Goal: Transaction & Acquisition: Obtain resource

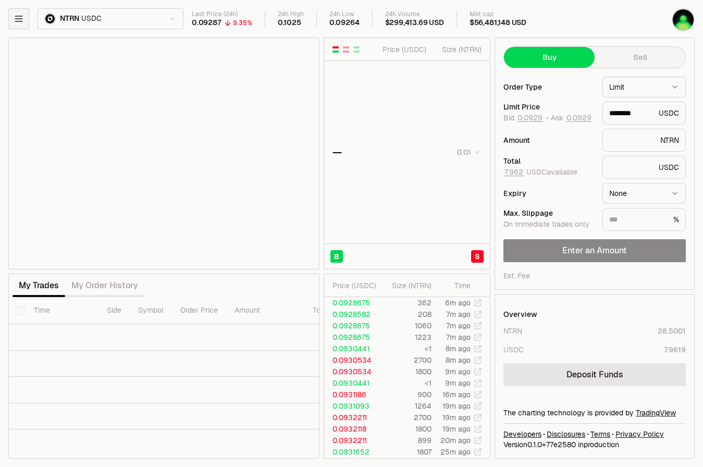
click at [20, 10] on button "button" at bounding box center [18, 18] width 21 height 21
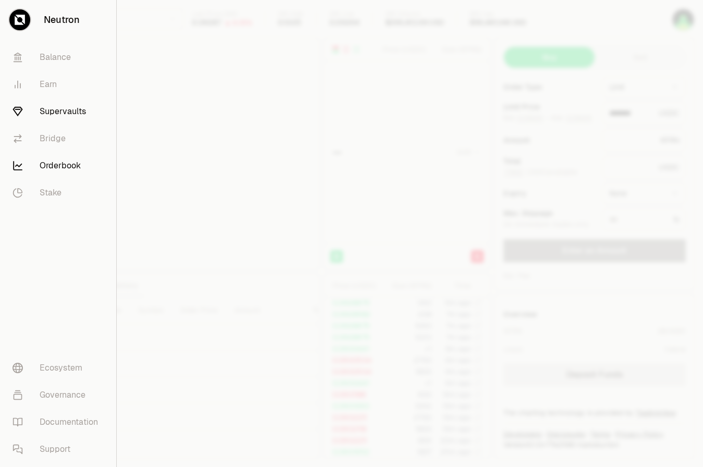
type input "********"
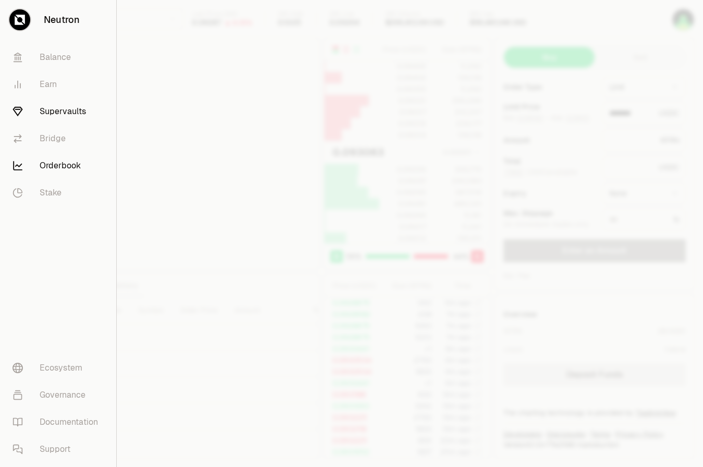
click at [47, 106] on link "Supervaults" at bounding box center [58, 111] width 108 height 27
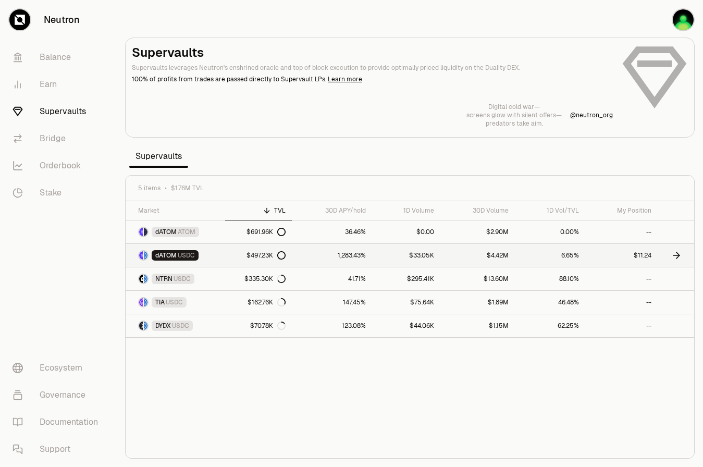
click at [673, 253] on icon at bounding box center [676, 255] width 10 height 10
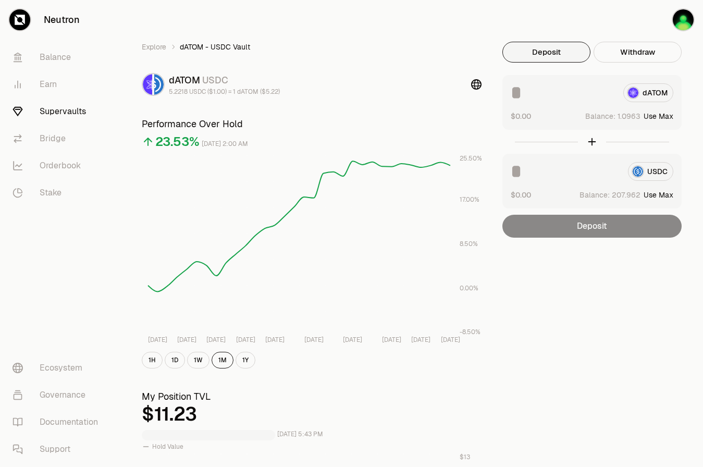
click at [596, 176] on input at bounding box center [564, 171] width 109 height 19
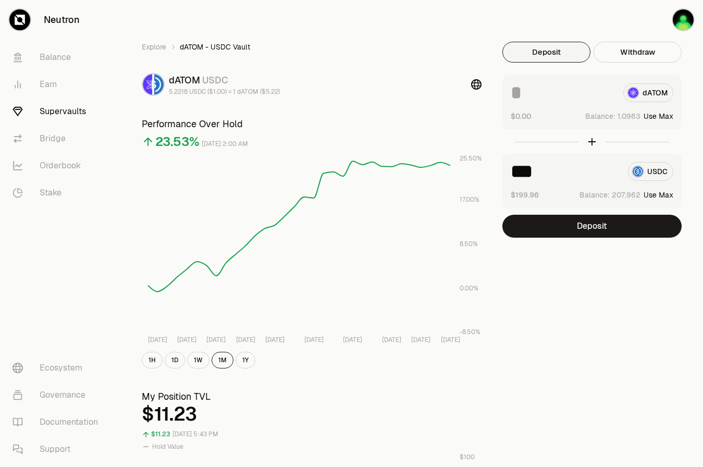
type input "***"
click at [61, 19] on link "Neutron" at bounding box center [58, 20] width 117 height 40
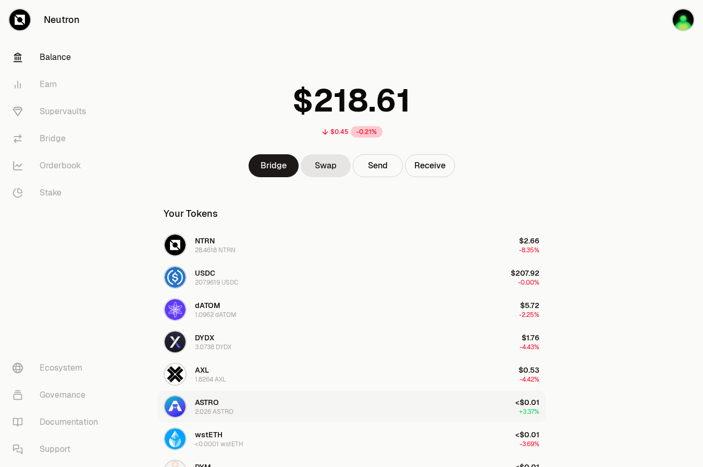
scroll to position [197, 0]
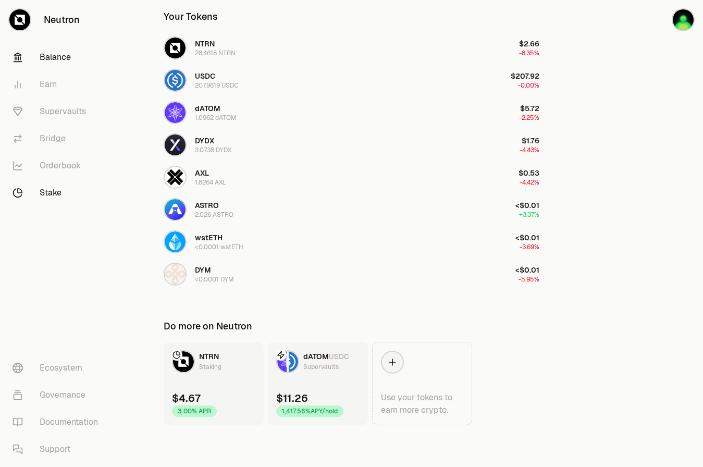
click at [52, 187] on link "Stake" at bounding box center [58, 192] width 108 height 27
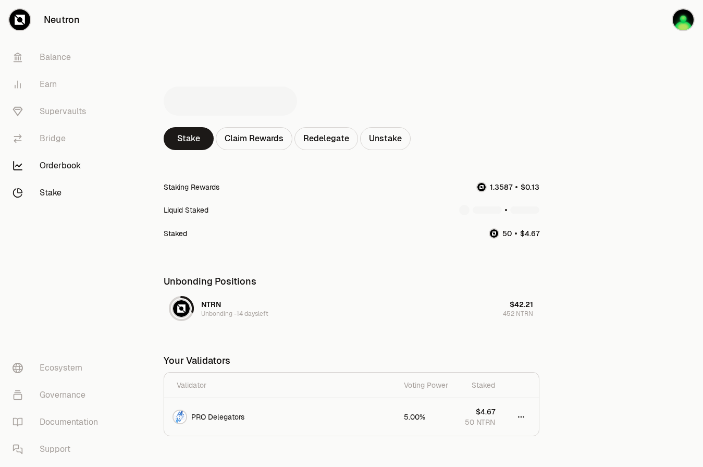
click at [55, 172] on link "Orderbook" at bounding box center [58, 165] width 108 height 27
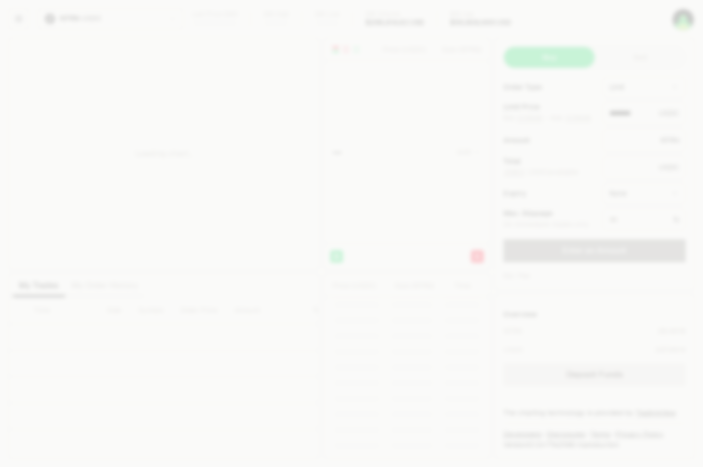
type input "********"
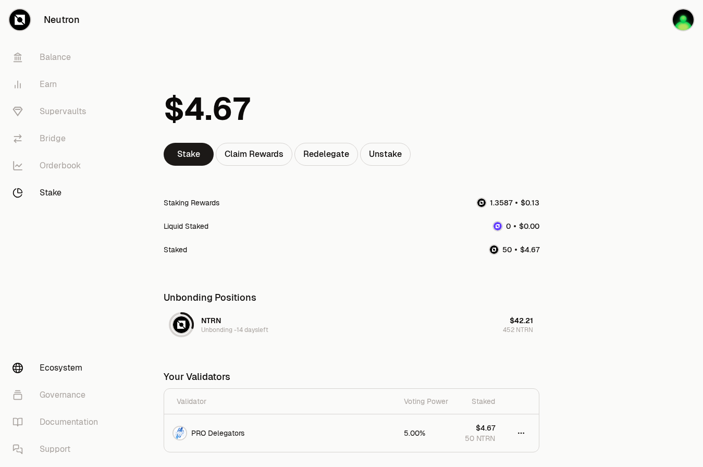
click at [64, 370] on link "Ecosystem" at bounding box center [58, 367] width 108 height 27
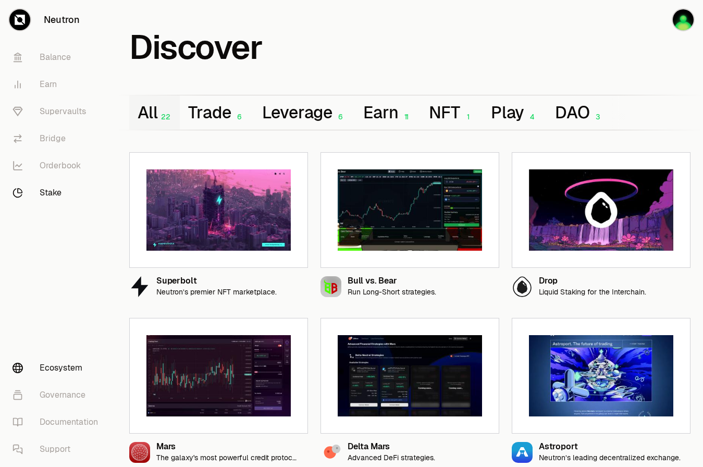
click at [36, 185] on link "Stake" at bounding box center [58, 192] width 108 height 27
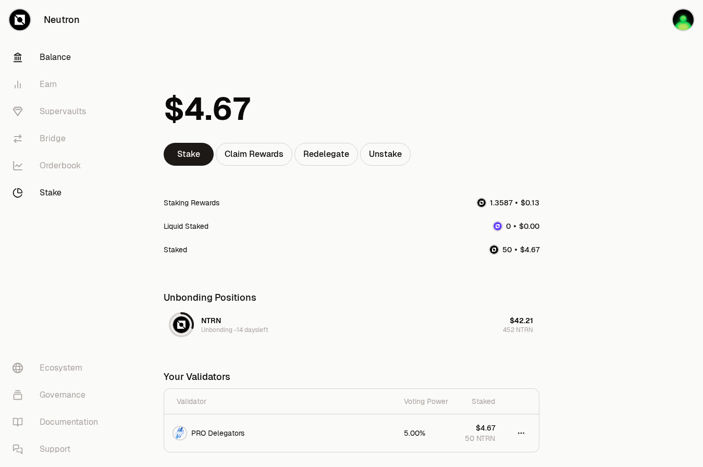
click at [51, 60] on link "Balance" at bounding box center [58, 57] width 108 height 27
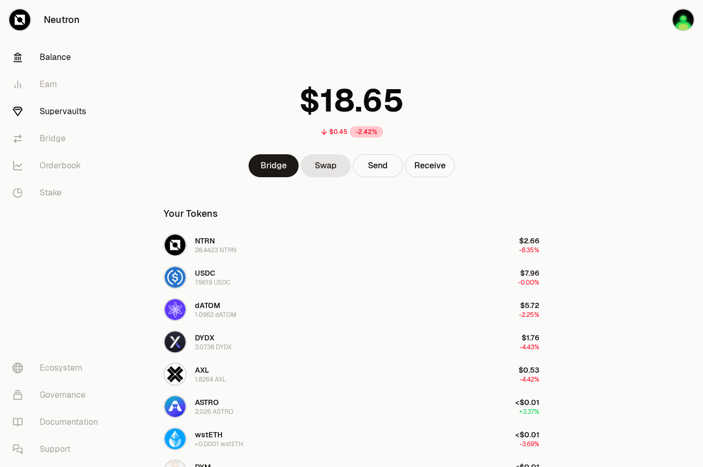
click at [59, 105] on link "Supervaults" at bounding box center [58, 111] width 108 height 27
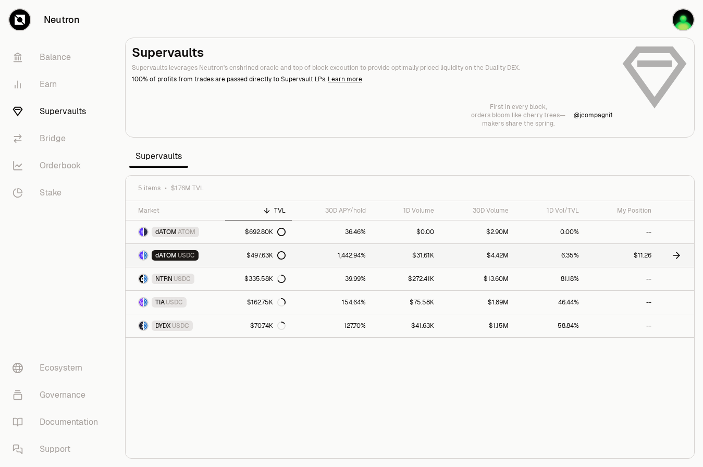
click at [673, 255] on icon at bounding box center [676, 255] width 6 height 0
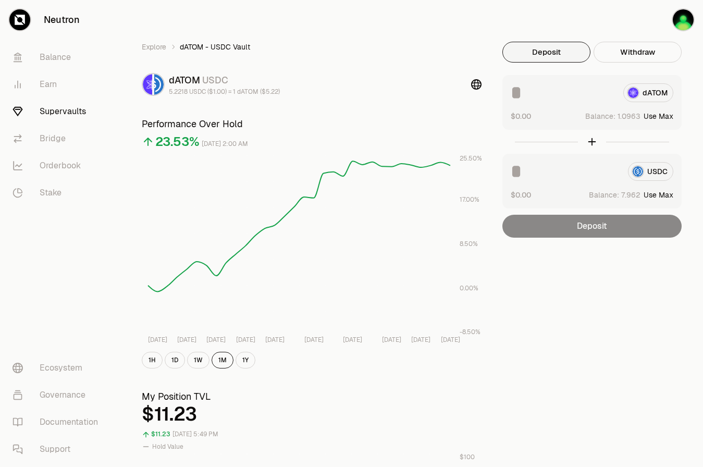
click at [558, 169] on input at bounding box center [564, 171] width 109 height 19
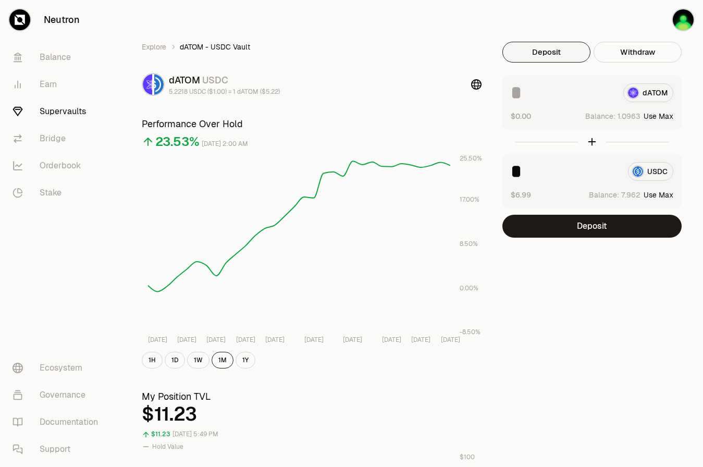
type input "*"
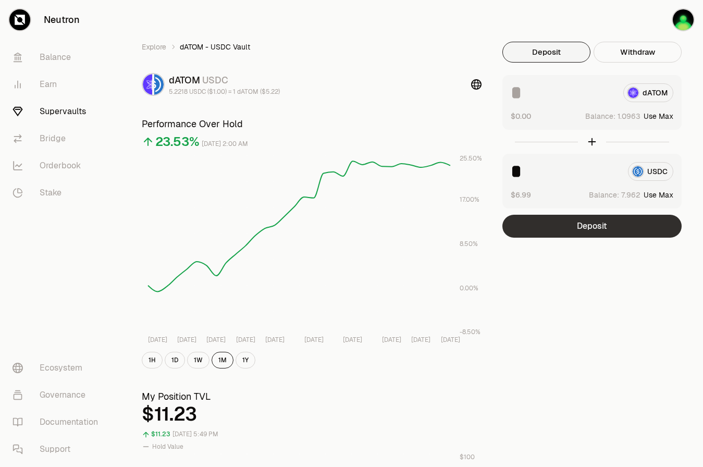
click at [587, 231] on button "Deposit" at bounding box center [591, 226] width 179 height 23
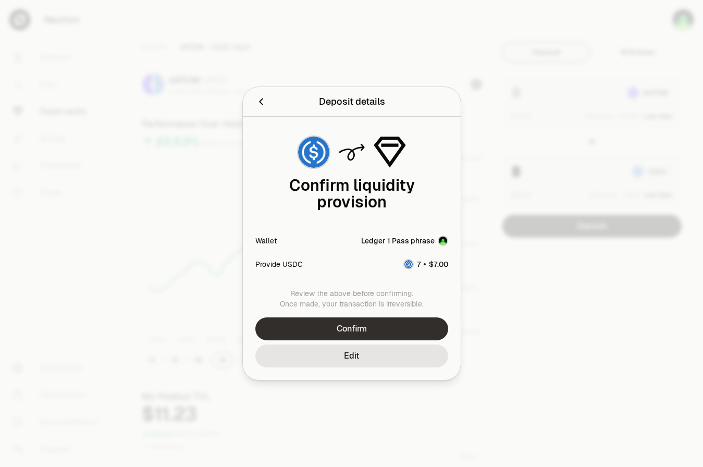
click at [412, 327] on button "Confirm" at bounding box center [351, 328] width 193 height 23
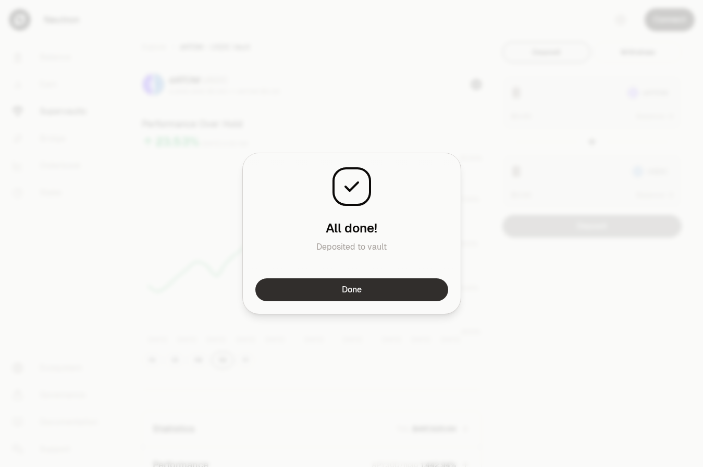
click at [373, 292] on button "Done" at bounding box center [351, 289] width 193 height 23
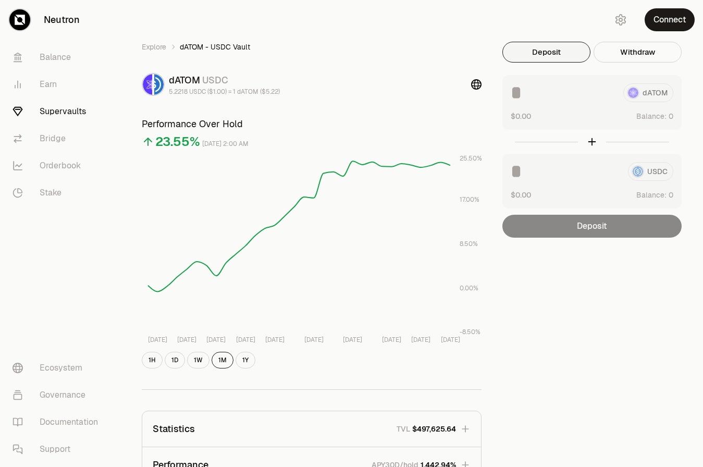
click at [80, 119] on link "Supervaults" at bounding box center [58, 111] width 108 height 27
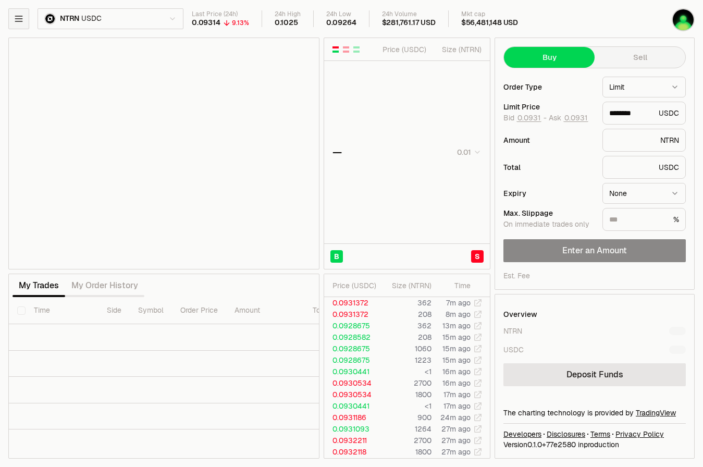
click at [19, 22] on icon "button" at bounding box center [19, 19] width 10 height 10
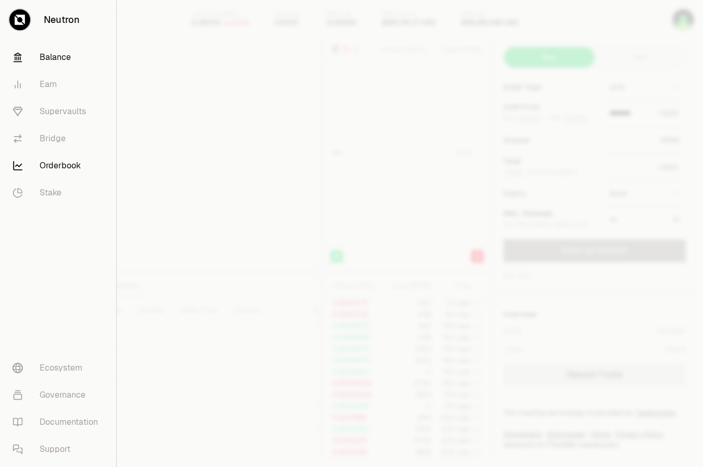
click at [49, 57] on link "Balance" at bounding box center [58, 57] width 108 height 27
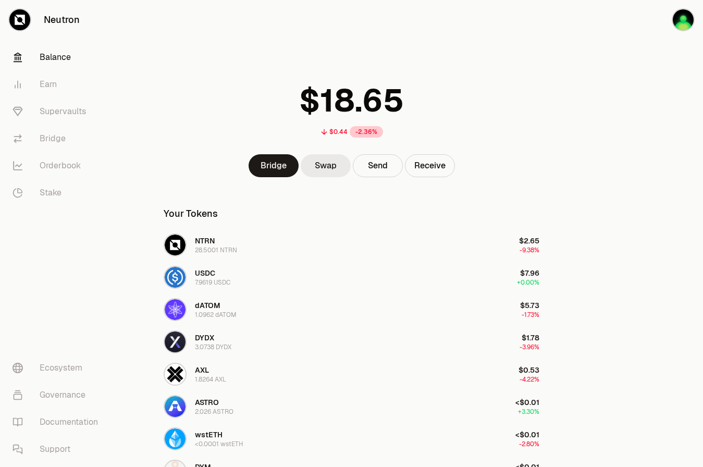
click at [325, 172] on link "Swap" at bounding box center [325, 165] width 50 height 23
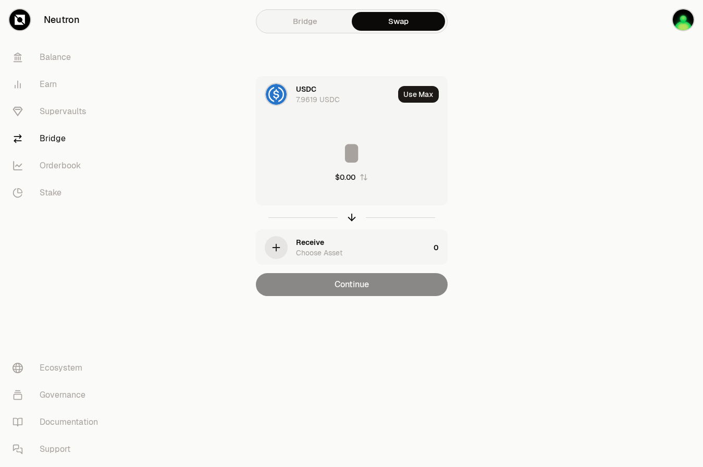
click at [316, 17] on link "Bridge" at bounding box center [304, 21] width 93 height 19
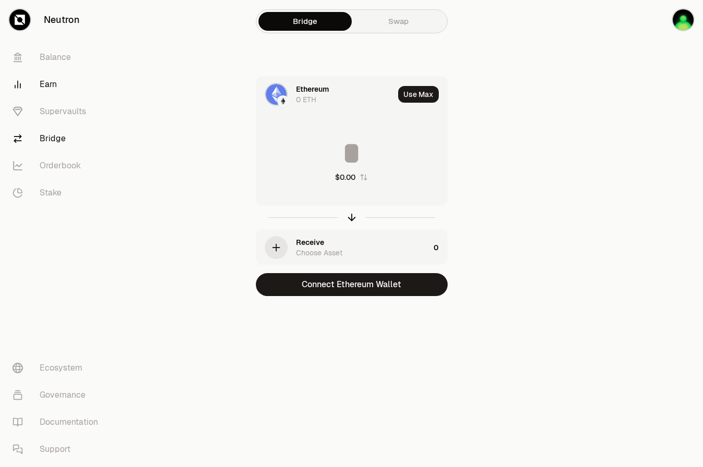
click at [46, 86] on link "Earn" at bounding box center [58, 84] width 108 height 27
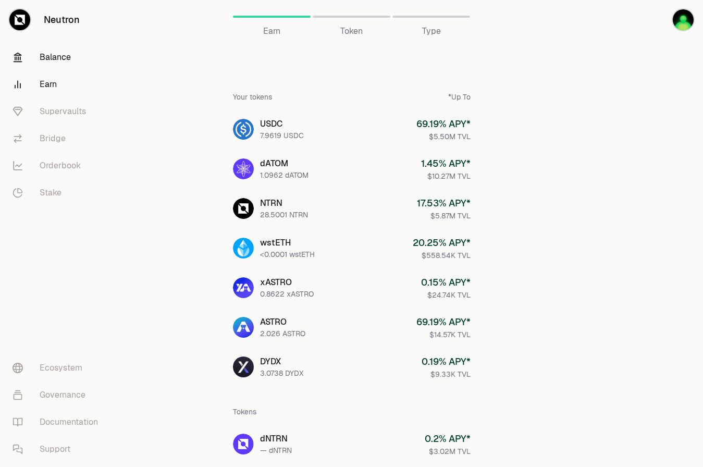
click at [57, 66] on link "Balance" at bounding box center [58, 57] width 108 height 27
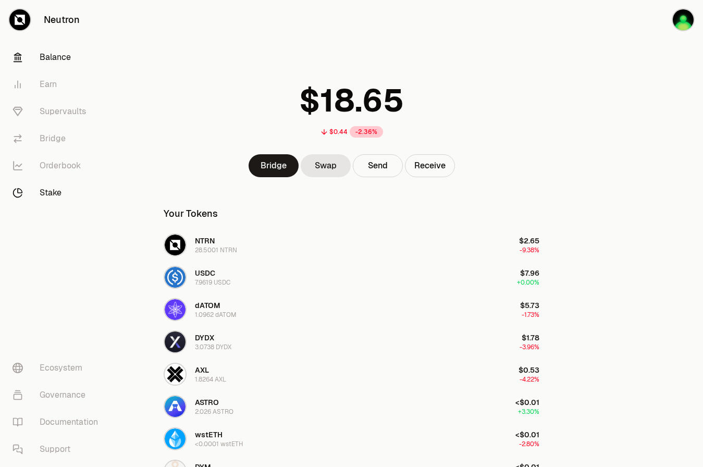
click at [66, 196] on link "Stake" at bounding box center [58, 192] width 108 height 27
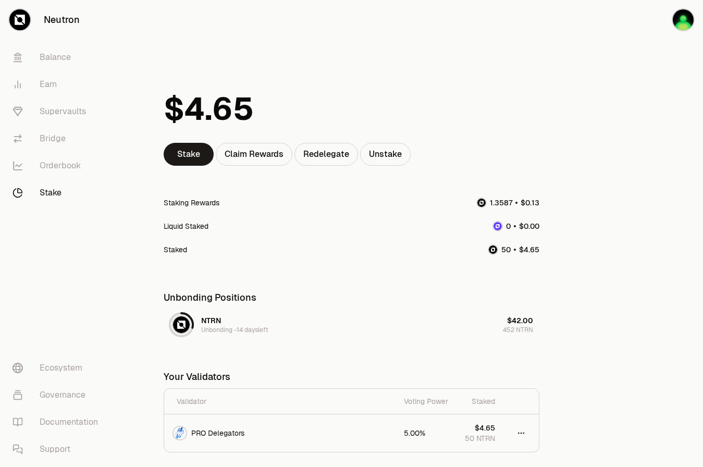
scroll to position [69, 0]
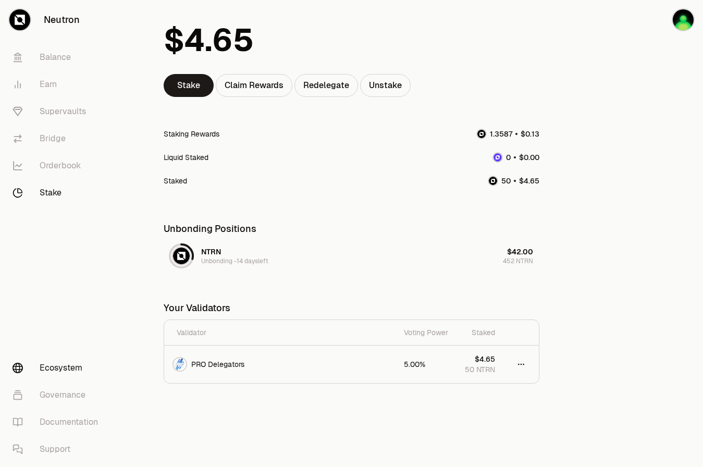
click at [55, 371] on link "Ecosystem" at bounding box center [58, 367] width 108 height 27
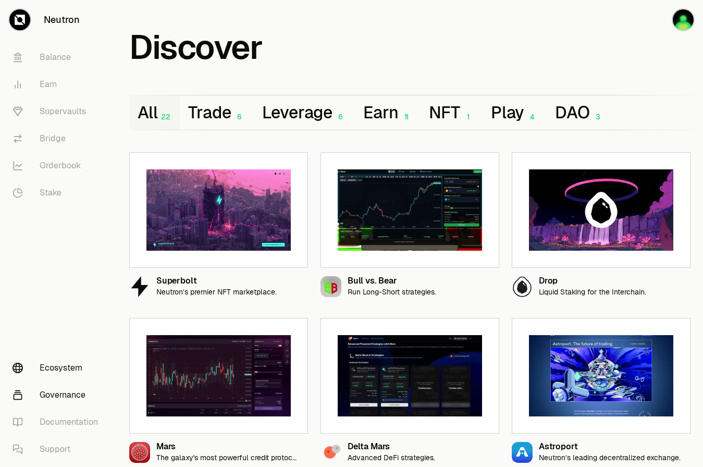
click at [58, 390] on link "Governance" at bounding box center [58, 394] width 108 height 27
click at [39, 61] on link "Balance" at bounding box center [58, 57] width 108 height 27
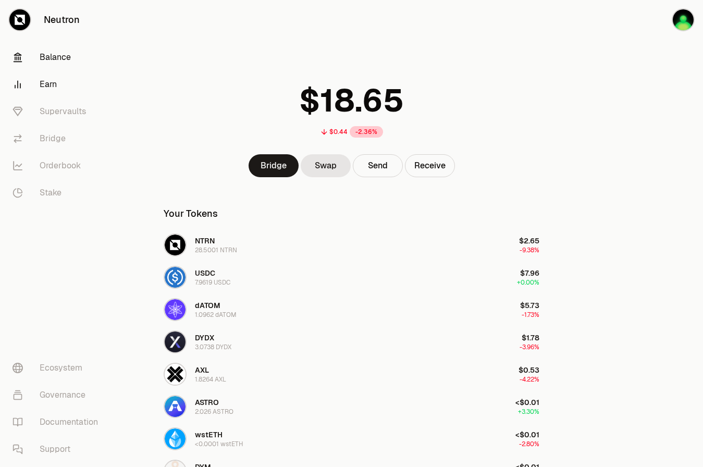
click at [43, 87] on link "Earn" at bounding box center [58, 84] width 108 height 27
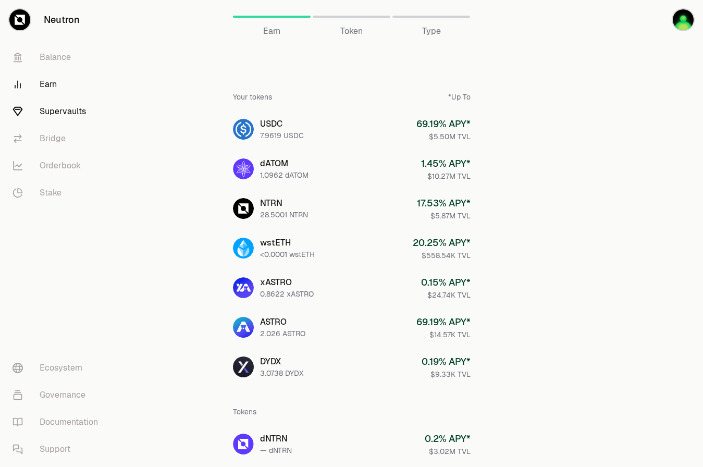
click at [48, 110] on link "Supervaults" at bounding box center [58, 111] width 108 height 27
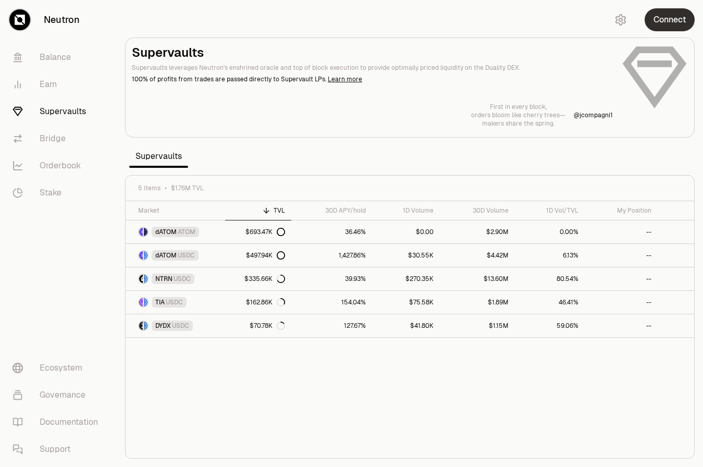
click at [662, 15] on button "Connect" at bounding box center [669, 19] width 50 height 23
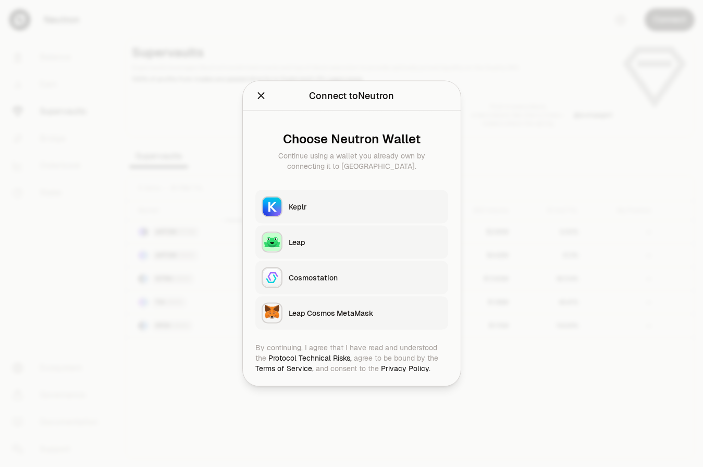
click at [370, 209] on div "Keplr" at bounding box center [365, 207] width 153 height 10
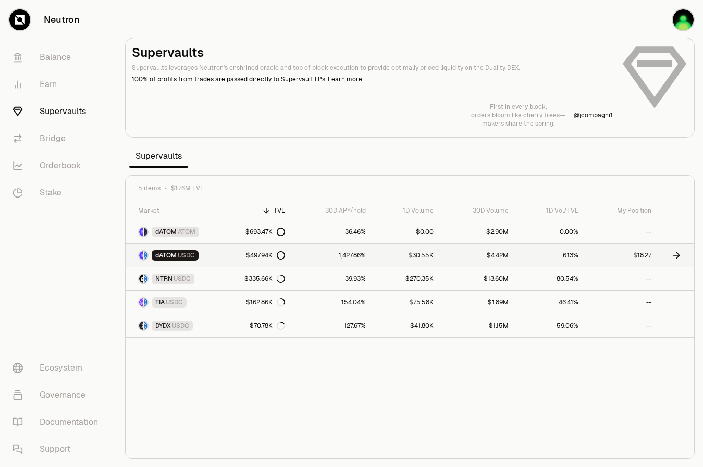
click at [641, 252] on link "$18.27" at bounding box center [620, 255] width 73 height 23
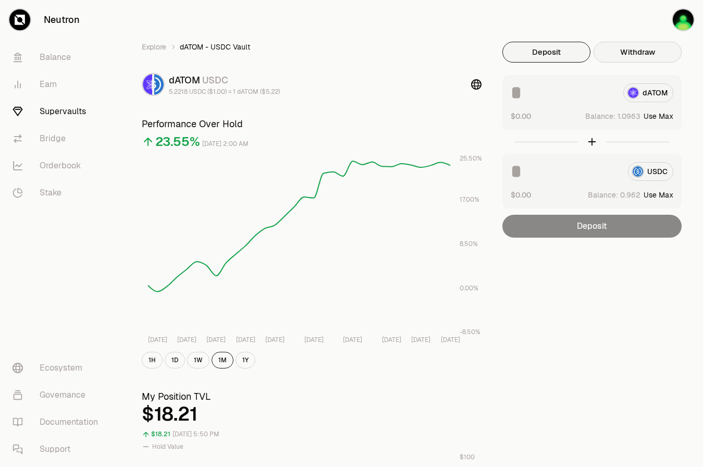
click at [629, 44] on button "Withdraw" at bounding box center [637, 52] width 88 height 21
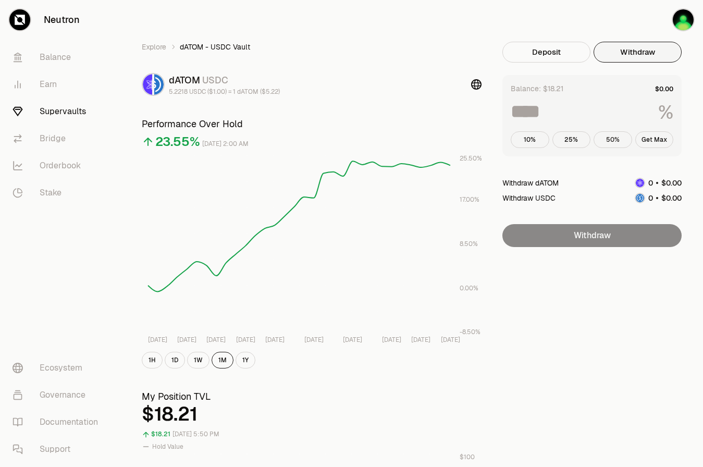
click at [597, 143] on button "50%" at bounding box center [612, 139] width 39 height 17
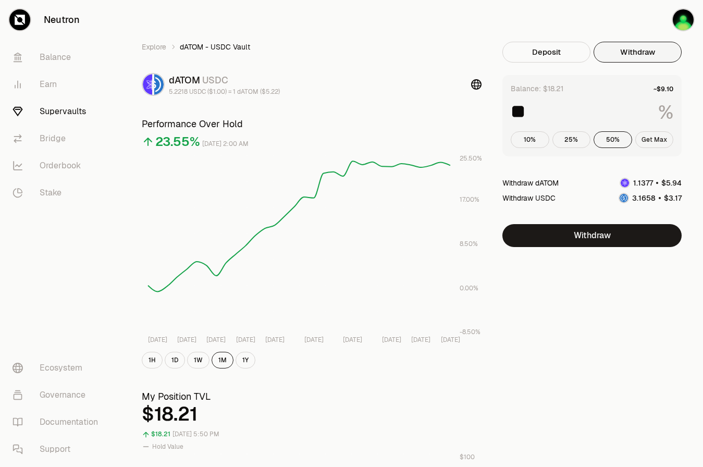
click at [653, 141] on button "Get Max" at bounding box center [654, 139] width 39 height 17
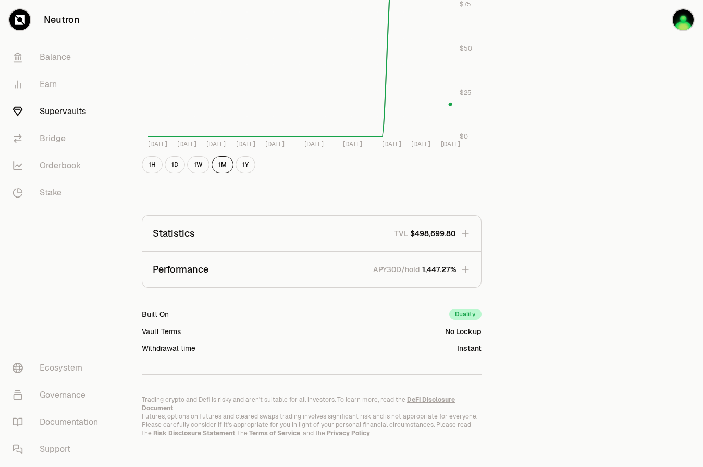
scroll to position [497, 0]
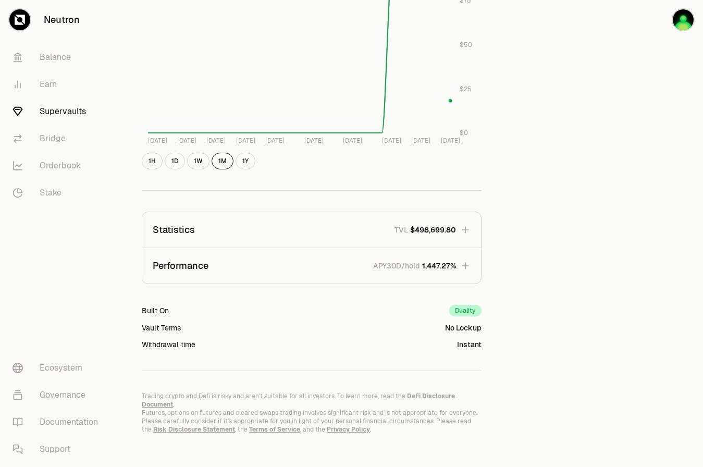
click at [442, 275] on button "Performance APY30D/hold 1,447.27%" at bounding box center [311, 265] width 339 height 35
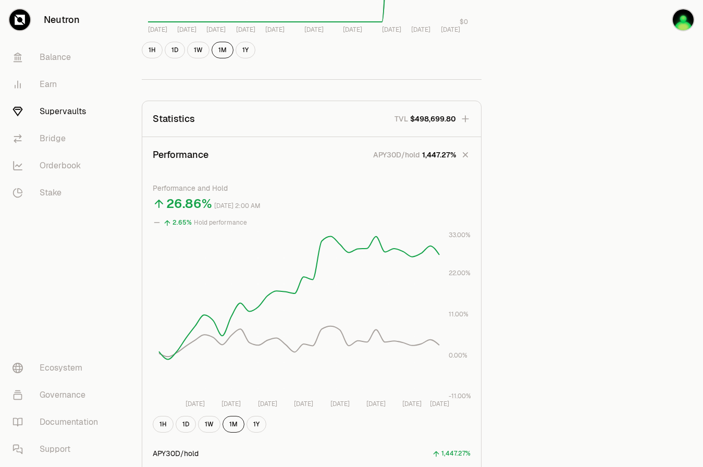
scroll to position [623, 0]
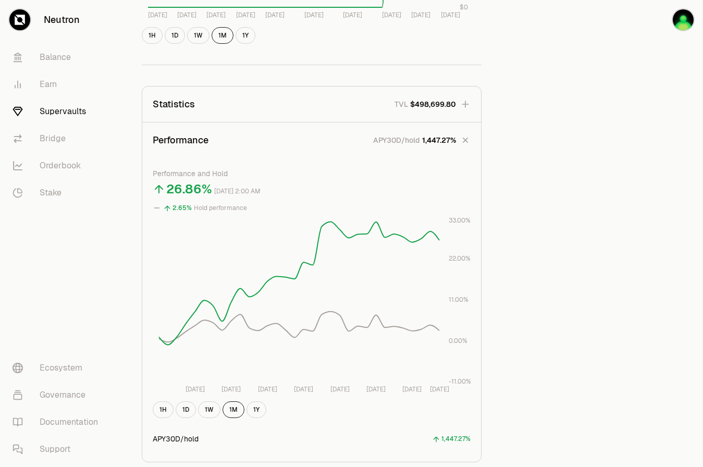
click at [448, 143] on span "1,447.27%" at bounding box center [439, 140] width 34 height 10
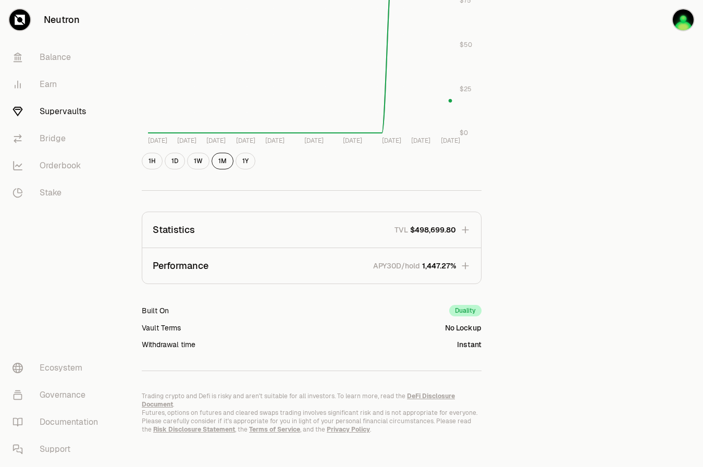
scroll to position [493, 0]
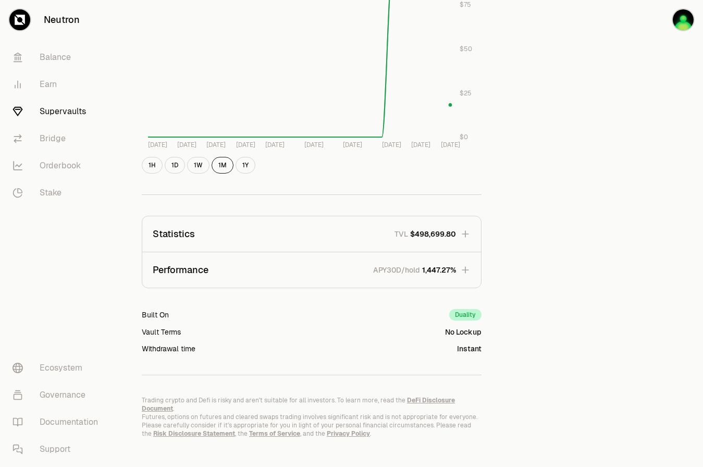
click at [433, 227] on button "Statistics TVL $498,699.80" at bounding box center [311, 233] width 339 height 35
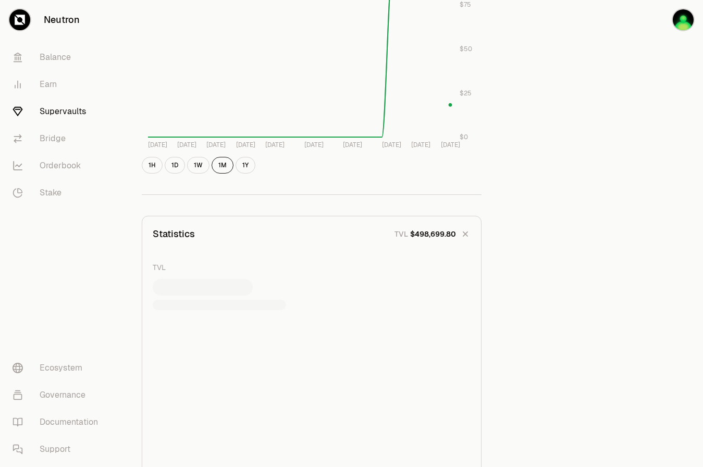
click at [435, 237] on span "$498,699.80" at bounding box center [433, 234] width 46 height 10
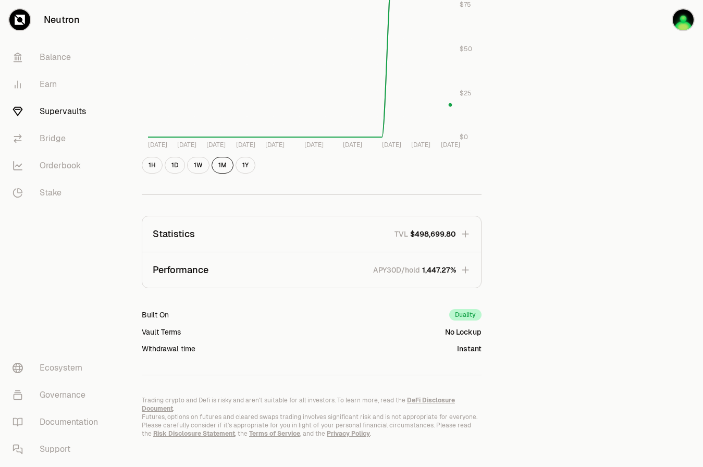
scroll to position [497, 0]
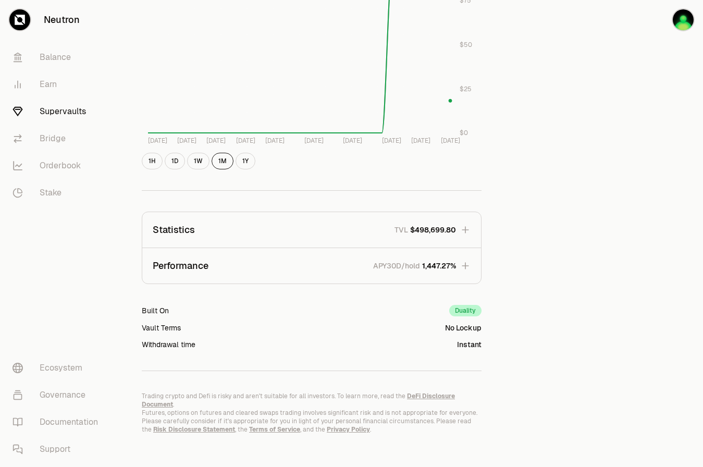
click at [433, 220] on button "Statistics TVL $498,699.80" at bounding box center [311, 229] width 339 height 35
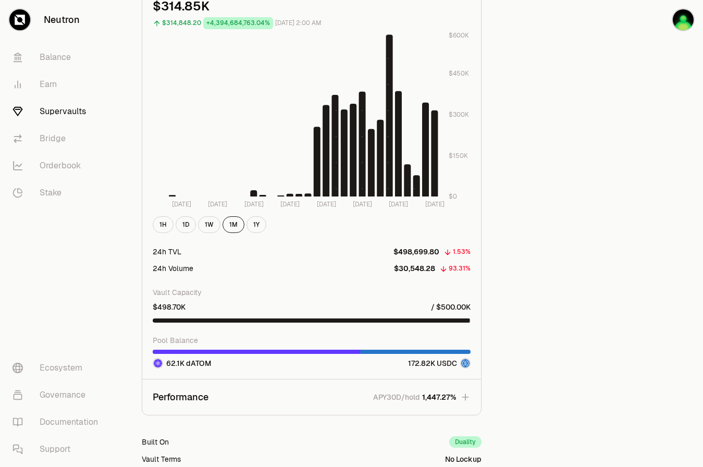
scroll to position [1169, 0]
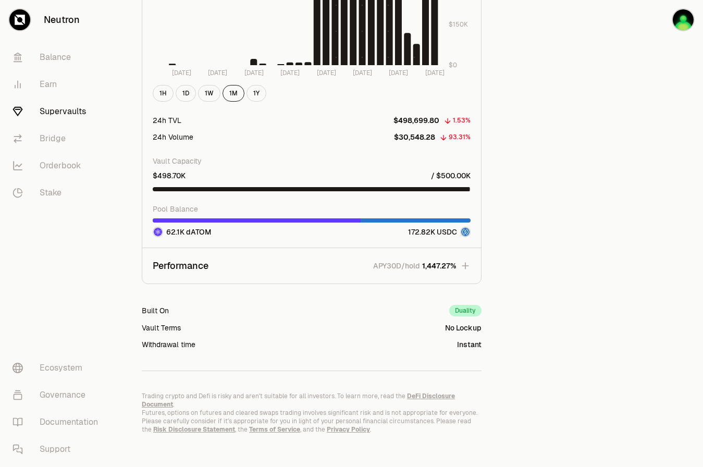
click at [430, 275] on button "Performance APY30D/hold 1,447.27%" at bounding box center [311, 265] width 339 height 35
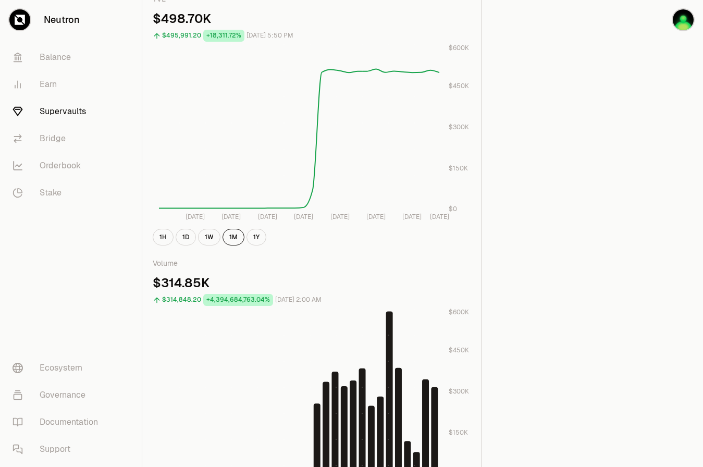
scroll to position [754, 0]
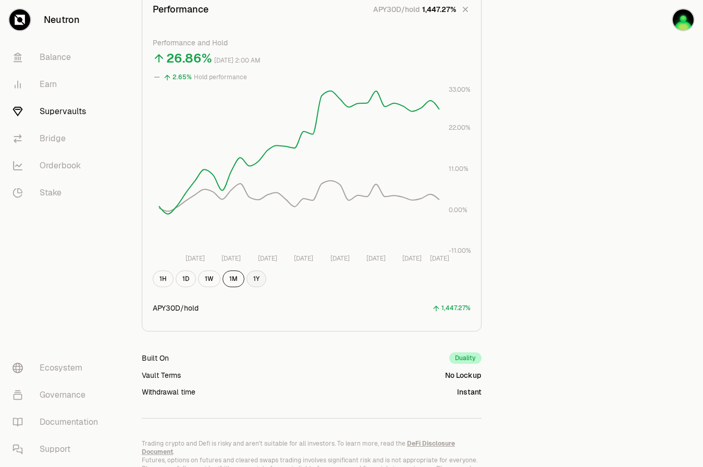
click at [262, 281] on button "1Y" at bounding box center [256, 278] width 20 height 17
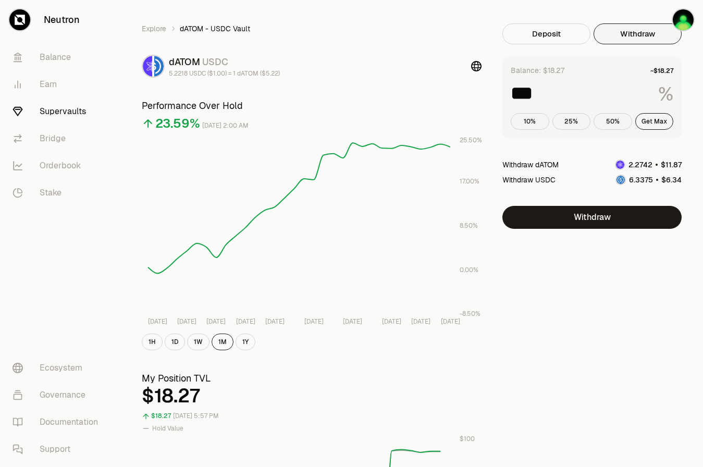
scroll to position [0, 0]
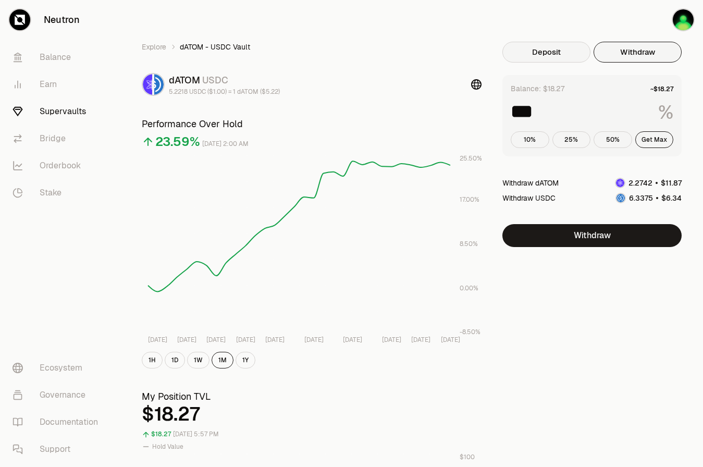
click at [539, 45] on button "Deposit" at bounding box center [546, 52] width 88 height 21
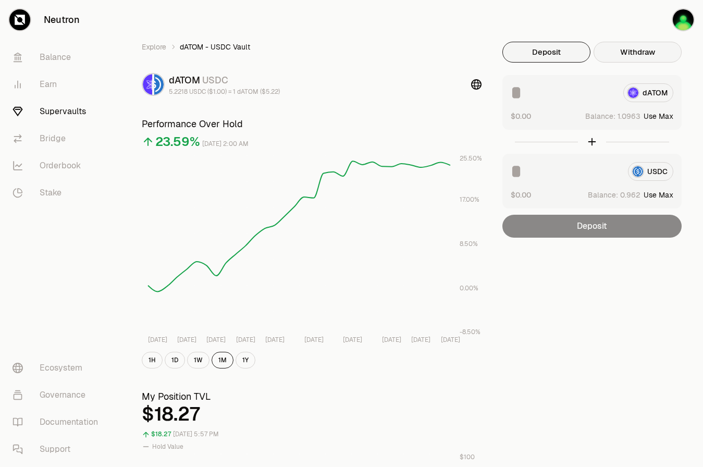
click at [632, 52] on button "Withdraw" at bounding box center [637, 52] width 88 height 21
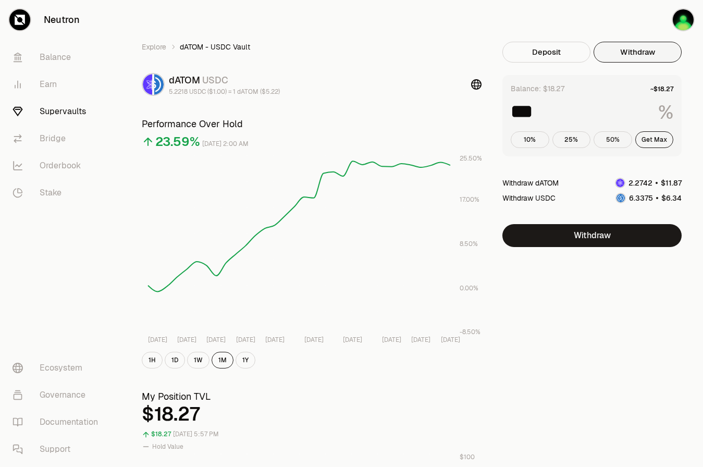
click at [621, 136] on button "50%" at bounding box center [612, 139] width 39 height 17
click at [649, 136] on button "Get Max" at bounding box center [654, 139] width 39 height 17
type input "***"
click at [162, 51] on link "Explore" at bounding box center [154, 47] width 24 height 10
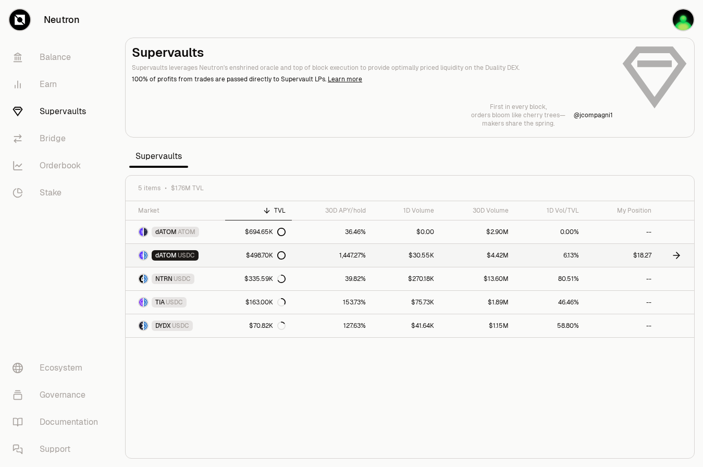
click at [171, 260] on div "dATOM USDC" at bounding box center [175, 255] width 47 height 10
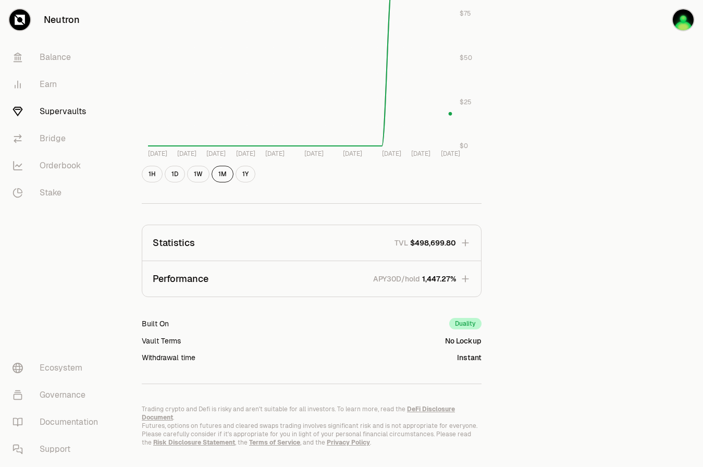
scroll to position [497, 0]
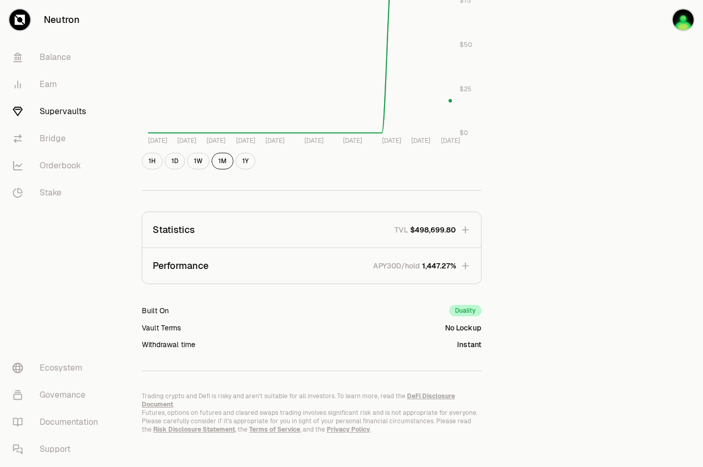
click at [266, 322] on div "Vault Terms No Lockup" at bounding box center [312, 327] width 340 height 10
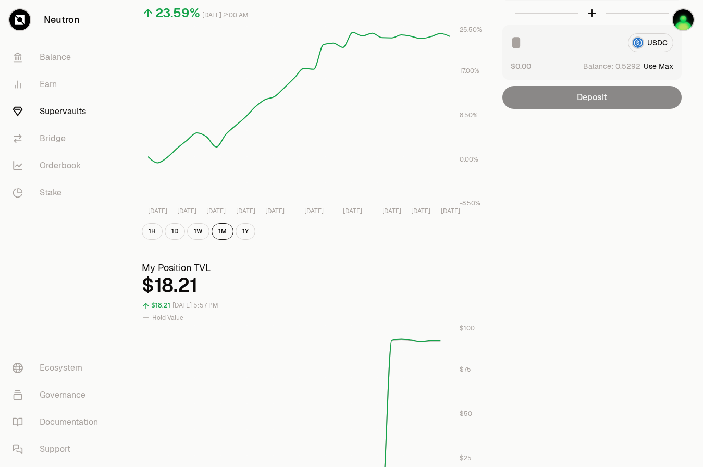
scroll to position [0, 0]
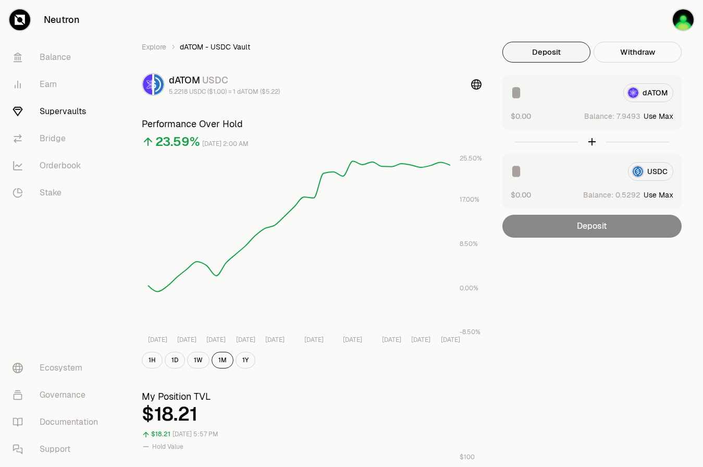
click at [477, 82] on icon at bounding box center [476, 84] width 10 height 10
click at [76, 56] on link "Balance" at bounding box center [58, 57] width 108 height 27
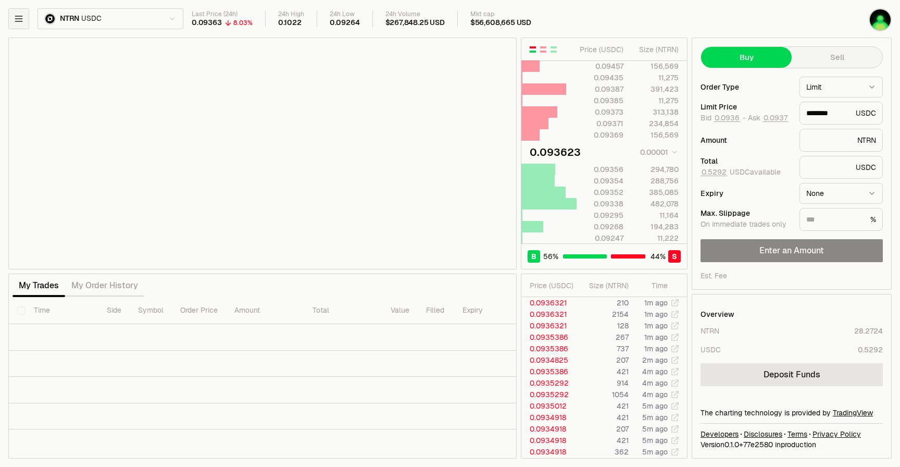
click at [18, 9] on button "button" at bounding box center [18, 18] width 21 height 21
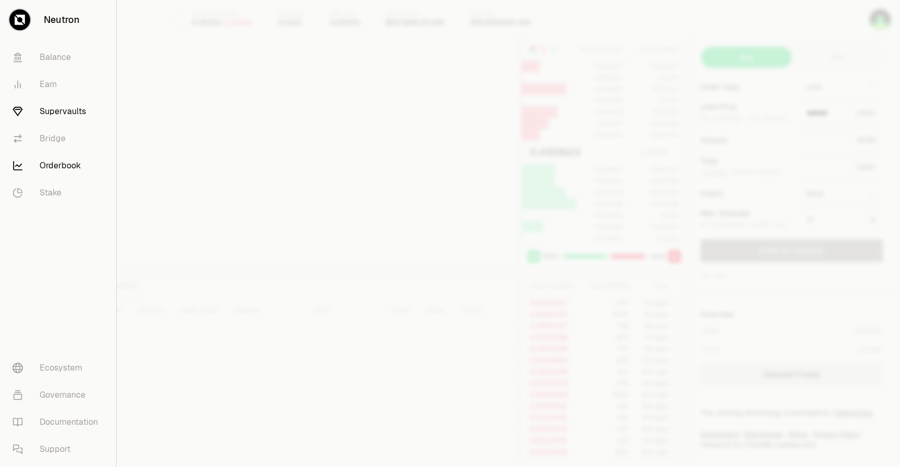
type input "********"
click at [69, 107] on link "Supervaults" at bounding box center [58, 111] width 108 height 27
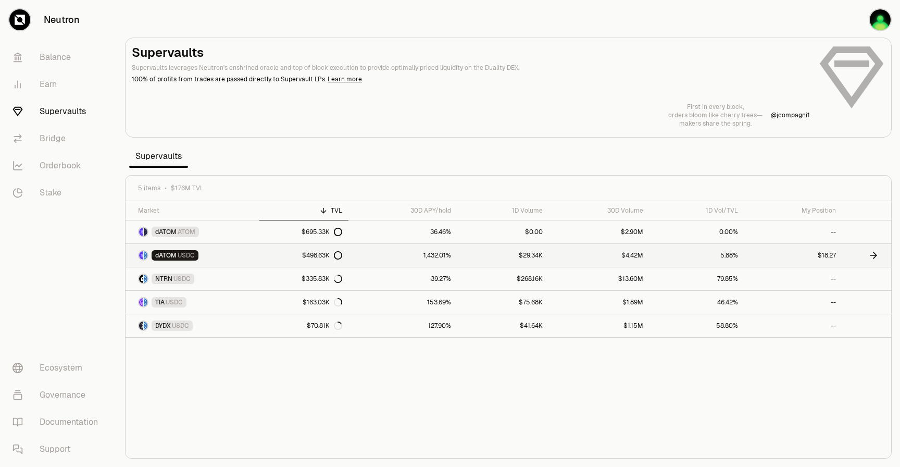
click at [882, 260] on link at bounding box center [866, 255] width 49 height 23
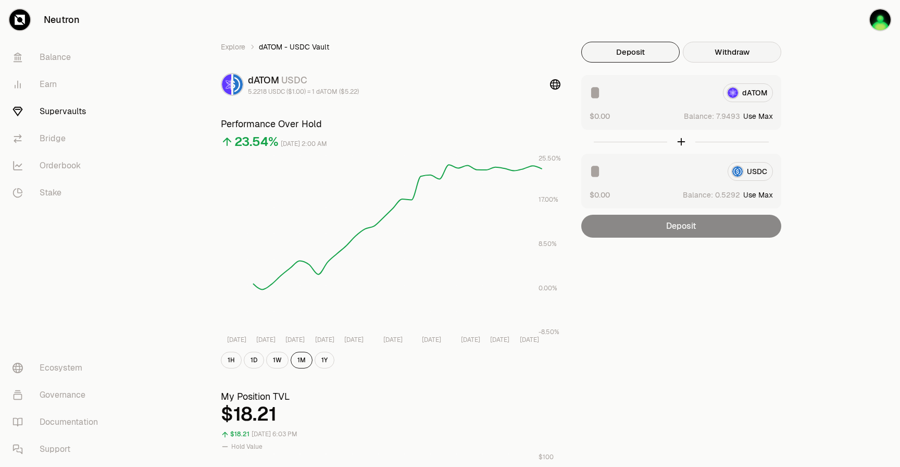
click at [738, 59] on button "Withdraw" at bounding box center [732, 52] width 98 height 21
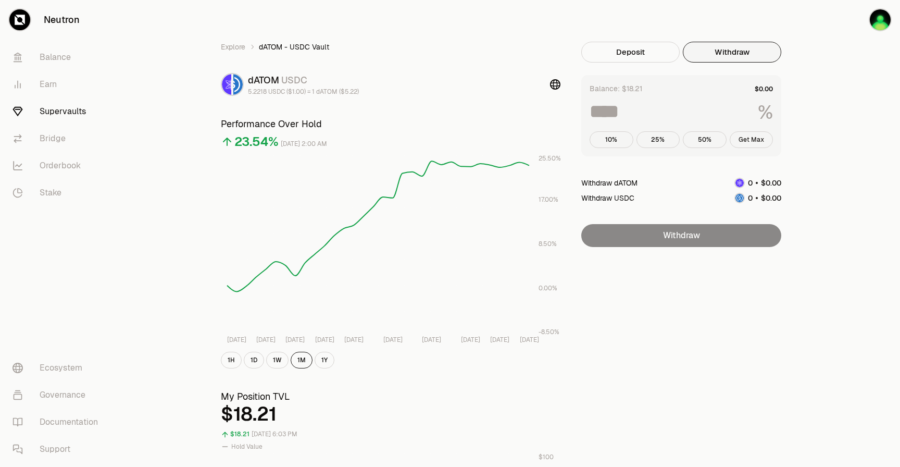
click at [748, 142] on button "Get Max" at bounding box center [752, 139] width 44 height 17
type input "***"
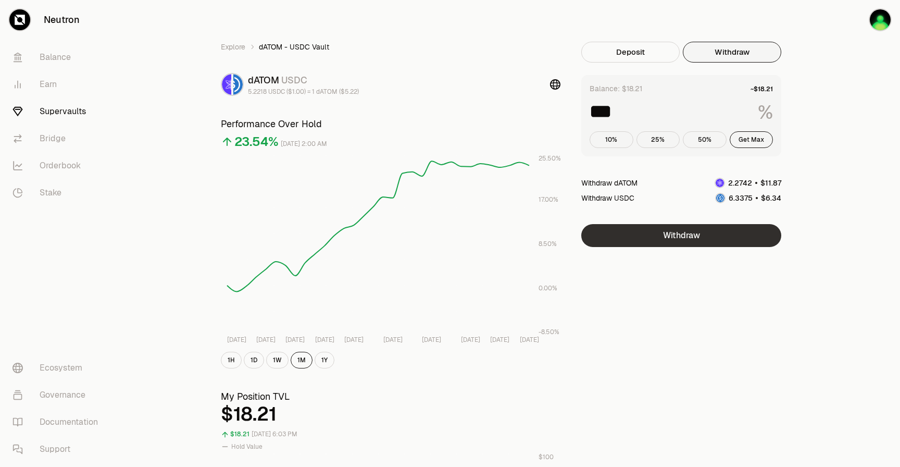
click at [718, 231] on button "Withdraw" at bounding box center [681, 235] width 200 height 23
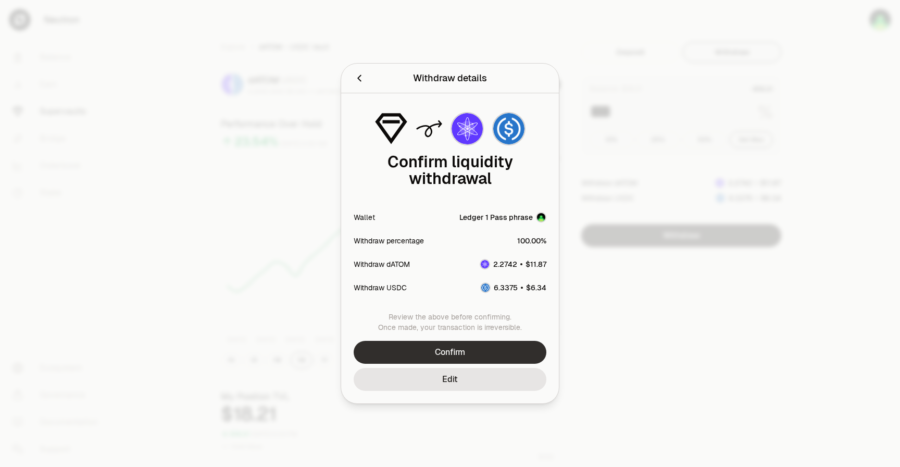
click at [498, 353] on button "Confirm" at bounding box center [450, 352] width 193 height 23
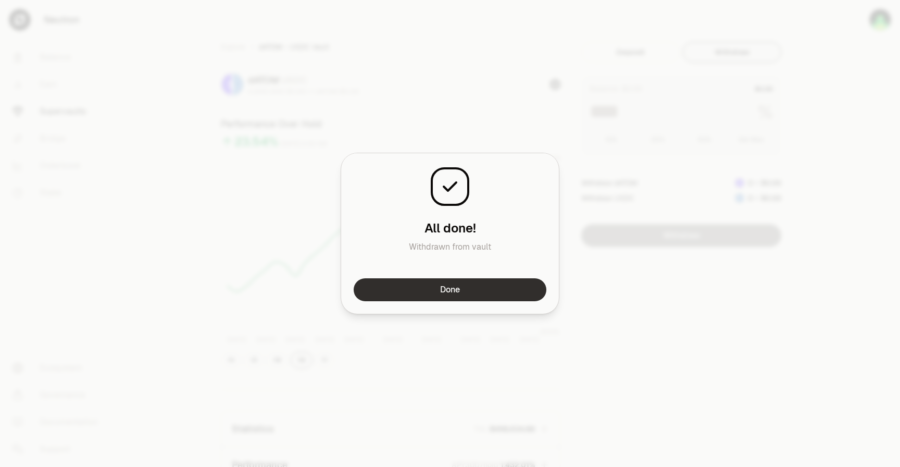
click at [485, 297] on button "Done" at bounding box center [450, 289] width 193 height 23
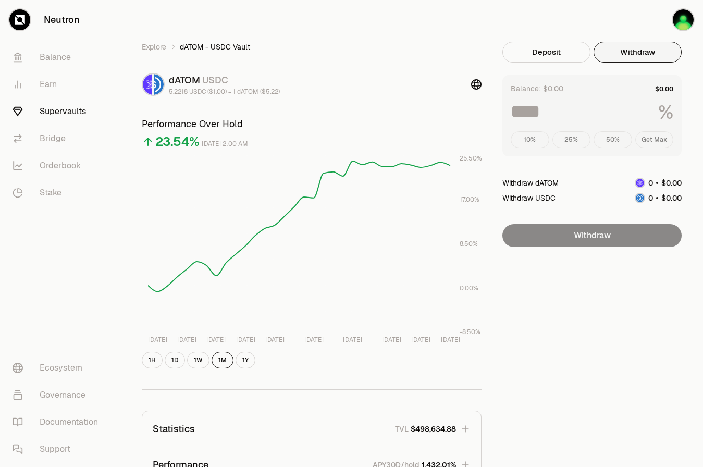
click at [599, 130] on div "Balance: $0.00 % 10% 25% 50% Get Max" at bounding box center [591, 115] width 179 height 81
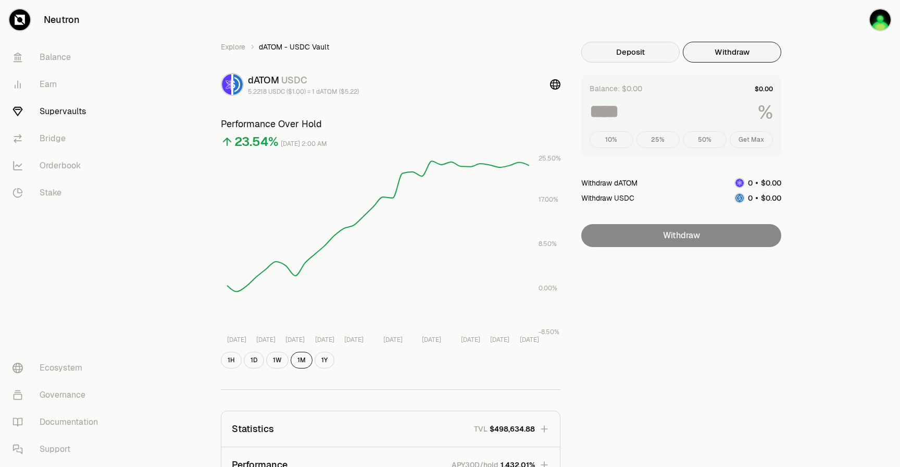
click at [639, 50] on button "Deposit" at bounding box center [630, 52] width 98 height 21
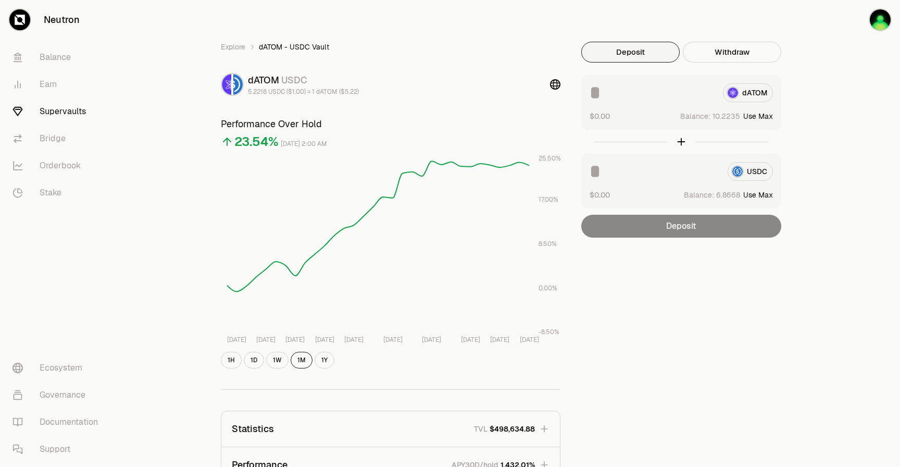
click at [688, 165] on input at bounding box center [655, 171] width 130 height 19
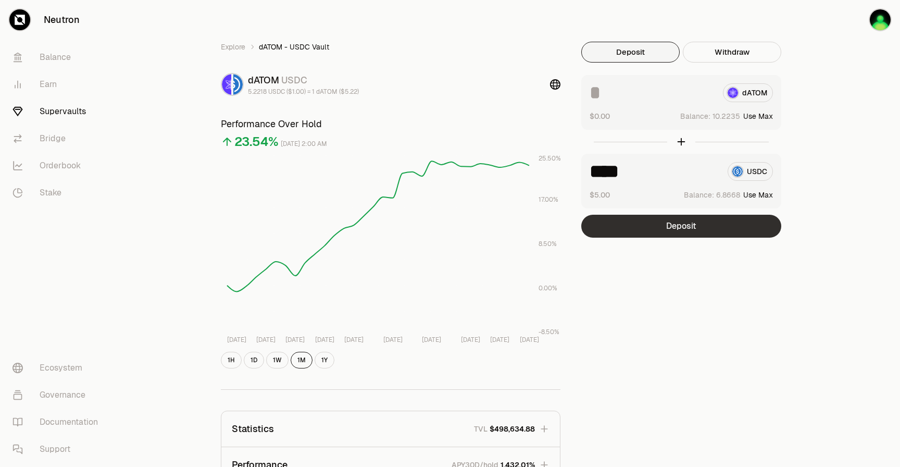
type input "****"
click at [693, 229] on button "Deposit" at bounding box center [681, 226] width 200 height 23
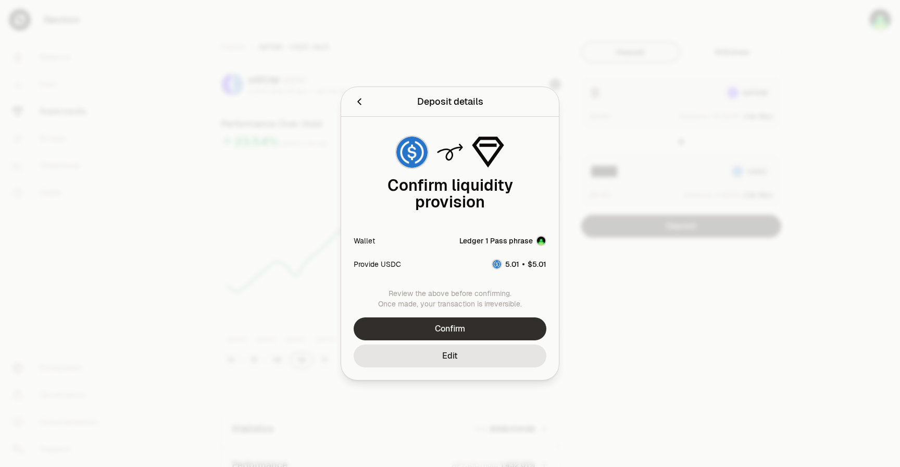
click at [511, 332] on button "Confirm" at bounding box center [450, 328] width 193 height 23
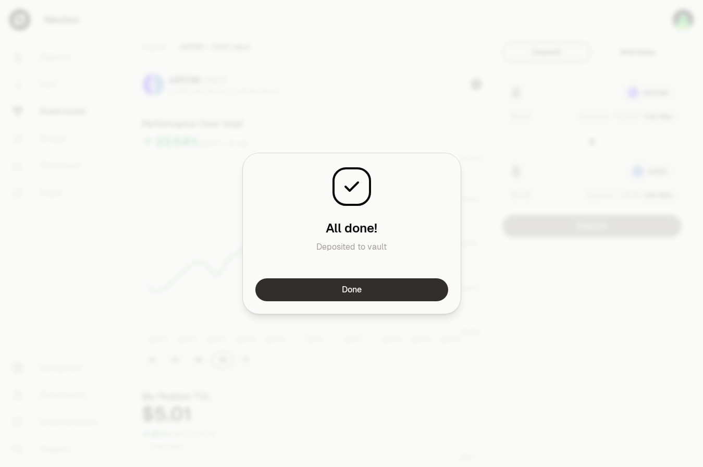
click at [420, 290] on button "Done" at bounding box center [351, 289] width 193 height 23
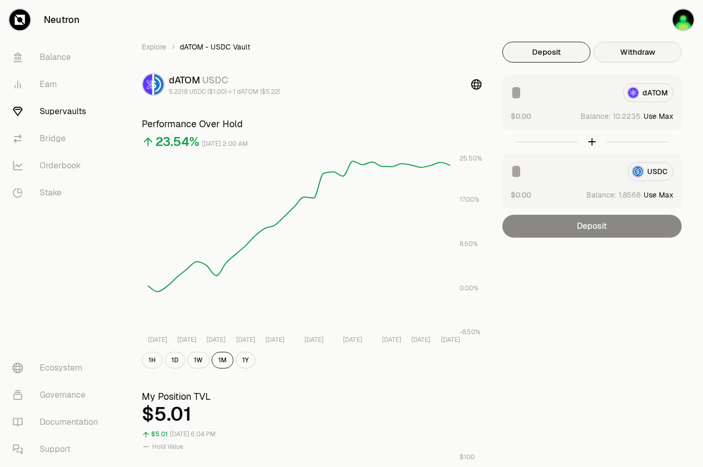
click at [611, 54] on button "Withdraw" at bounding box center [637, 52] width 88 height 21
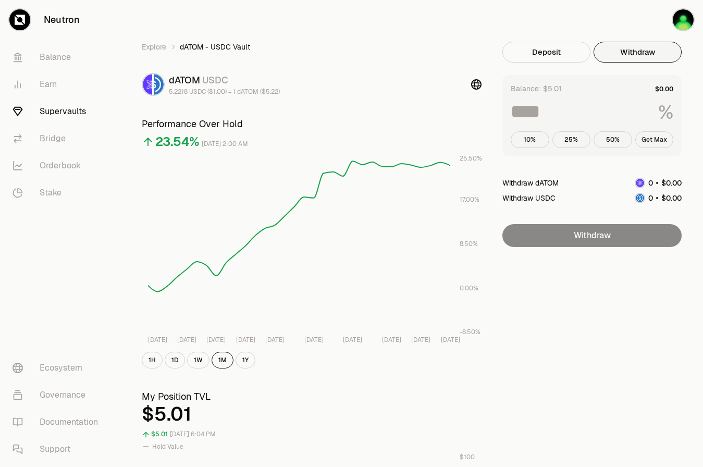
click at [643, 140] on button "Get Max" at bounding box center [654, 139] width 39 height 17
type input "***"
